Goal: Information Seeking & Learning: Learn about a topic

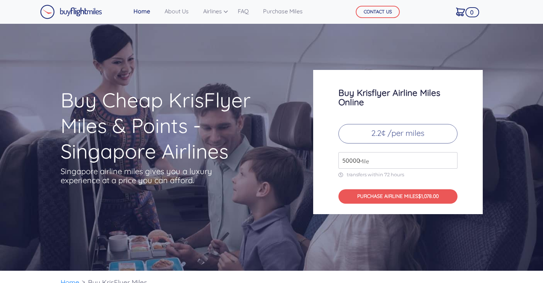
click at [448, 156] on input "50000" at bounding box center [397, 160] width 119 height 17
click at [450, 159] on input "51000" at bounding box center [397, 160] width 119 height 17
click at [450, 159] on input "52000" at bounding box center [397, 160] width 119 height 17
click at [450, 159] on input "53000" at bounding box center [397, 160] width 119 height 17
click at [450, 159] on input "54000" at bounding box center [397, 160] width 119 height 17
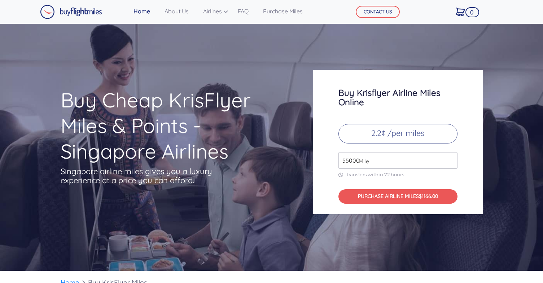
click at [450, 159] on input "55000" at bounding box center [397, 160] width 119 height 17
click at [450, 159] on input "56000" at bounding box center [397, 160] width 119 height 17
click at [450, 159] on input "57000" at bounding box center [397, 160] width 119 height 17
click at [450, 159] on input "58000" at bounding box center [397, 160] width 119 height 17
click at [450, 159] on input "59000" at bounding box center [397, 160] width 119 height 17
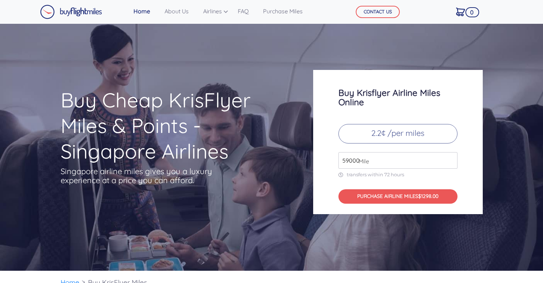
type input "590000"
